Goal: Check status

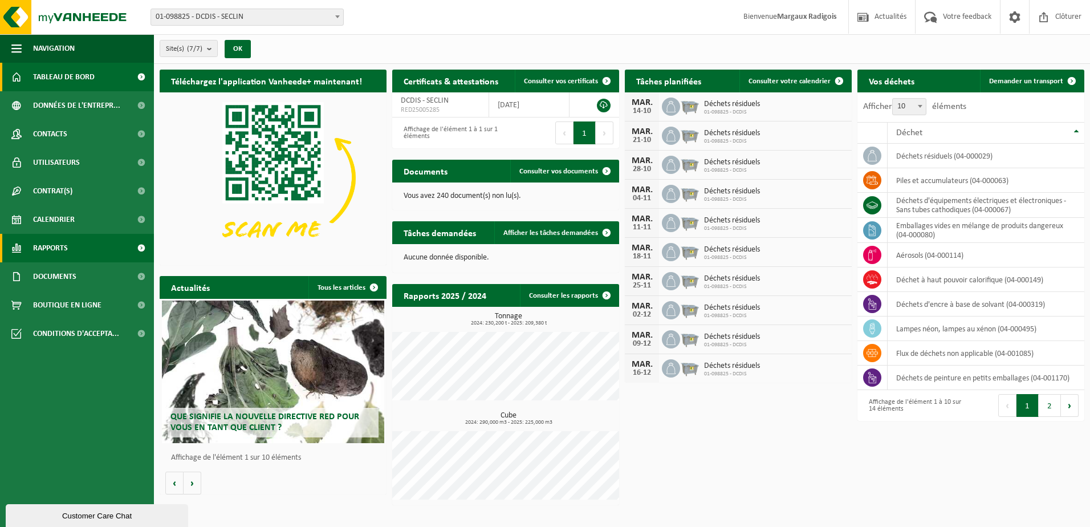
click at [84, 258] on link "Rapports" at bounding box center [77, 248] width 154 height 29
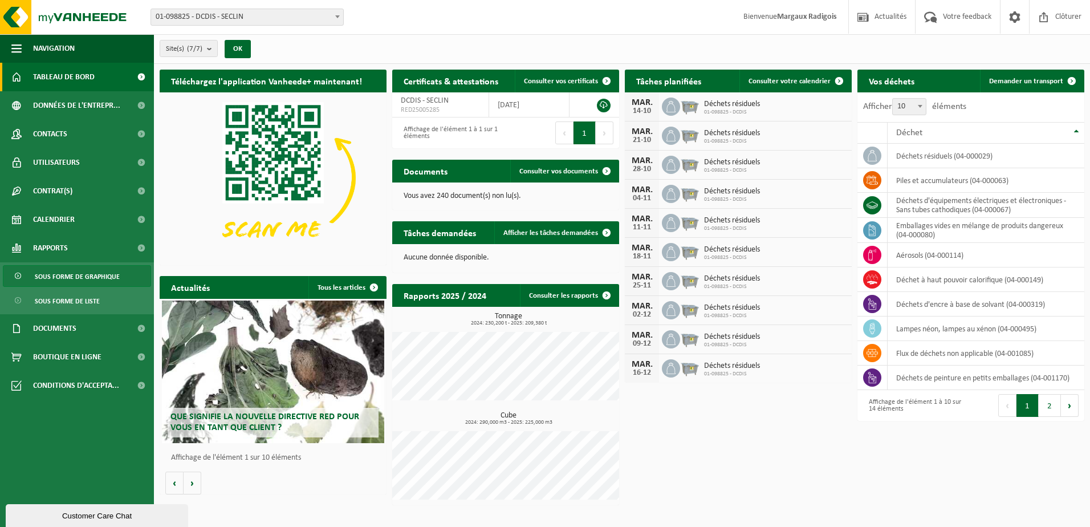
click at [91, 275] on span "Sous forme de graphique" at bounding box center [77, 277] width 85 height 22
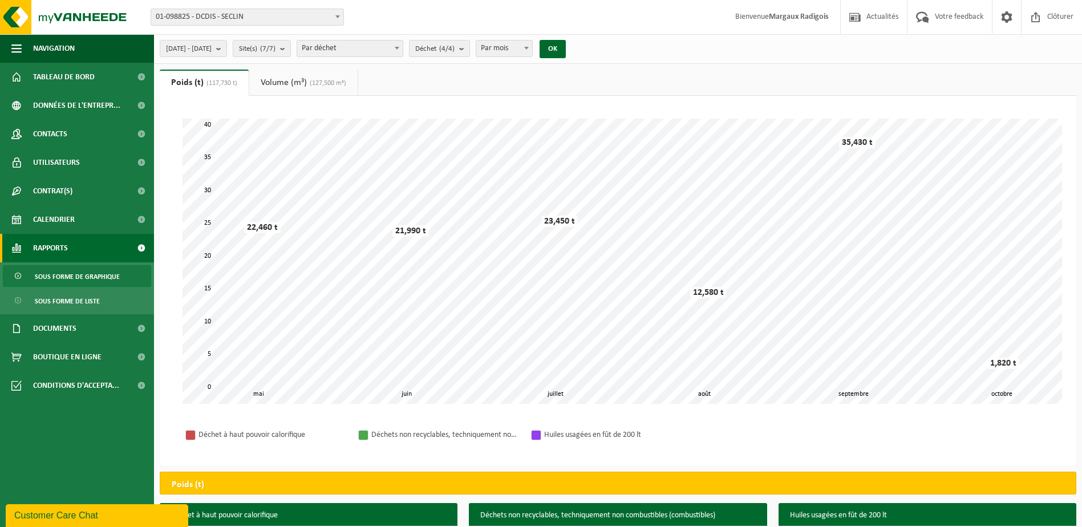
click at [297, 79] on link "Volume (m³) (127,500 m³)" at bounding box center [303, 83] width 108 height 26
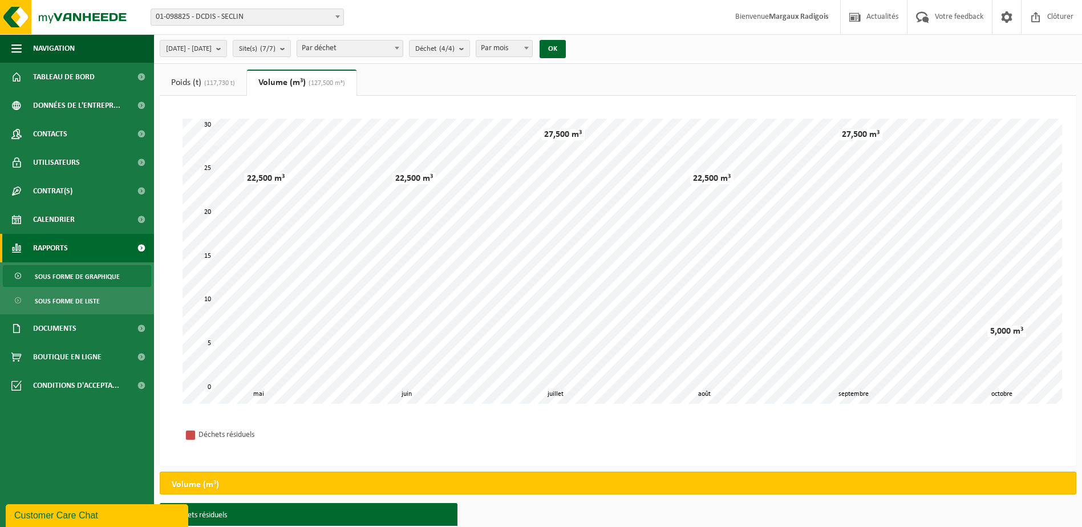
click at [194, 82] on link "Poids (t) (117,730 t)" at bounding box center [203, 83] width 87 height 26
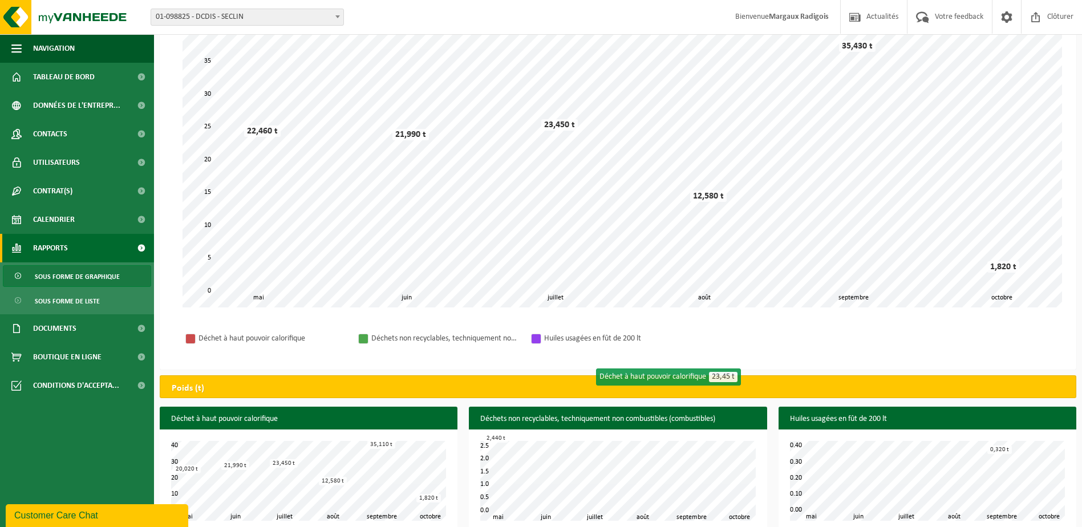
scroll to position [112, 0]
